Goal: Information Seeking & Learning: Get advice/opinions

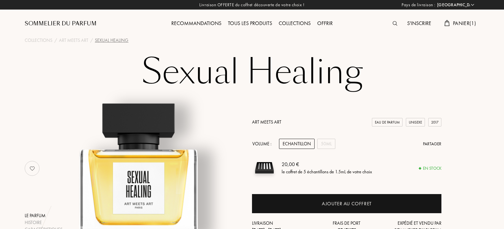
select select "FR"
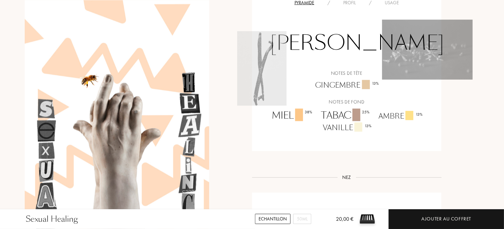
scroll to position [473, 0]
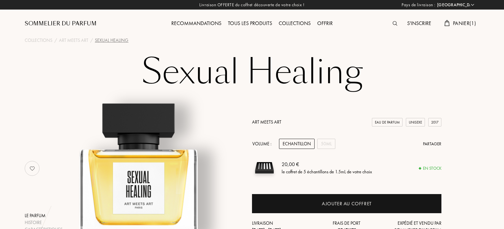
select select "FR"
click at [206, 23] on div "Recommandations" at bounding box center [196, 23] width 57 height 9
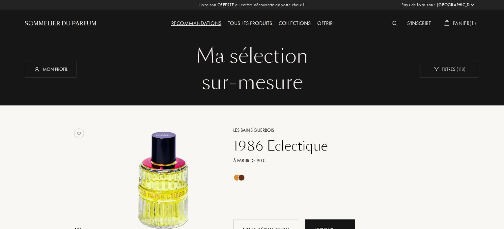
select select "FR"
click at [393, 20] on div at bounding box center [396, 23] width 15 height 9
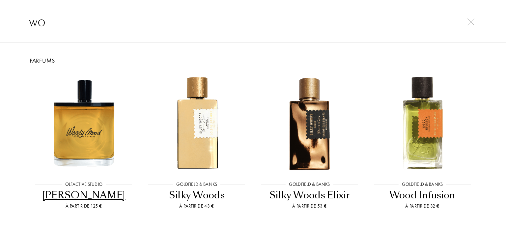
type input "w"
